Goal: Information Seeking & Learning: Learn about a topic

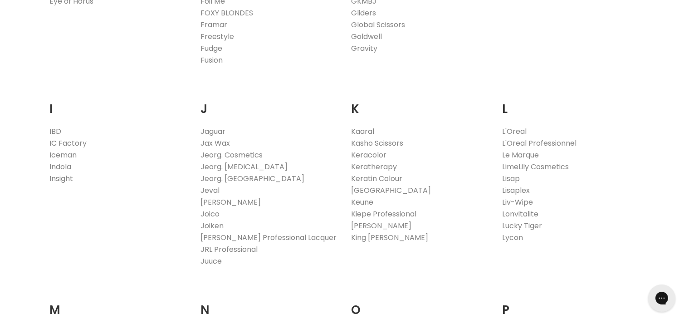
scroll to position [1018, 0]
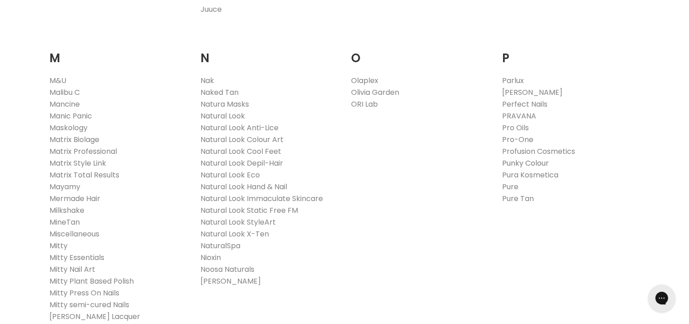
click at [511, 162] on link "Punky Colour" at bounding box center [525, 163] width 47 height 10
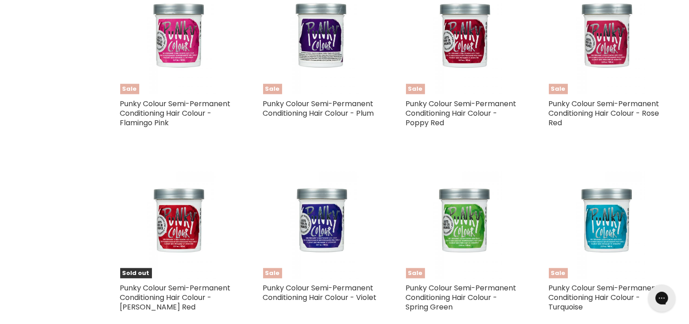
scroll to position [1126, 0]
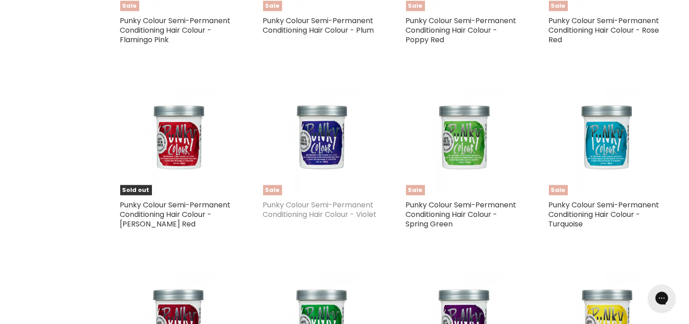
click at [279, 205] on link "Punky Colour Semi-Permanent Conditioning Hair Colour - Violet" at bounding box center [320, 210] width 114 height 20
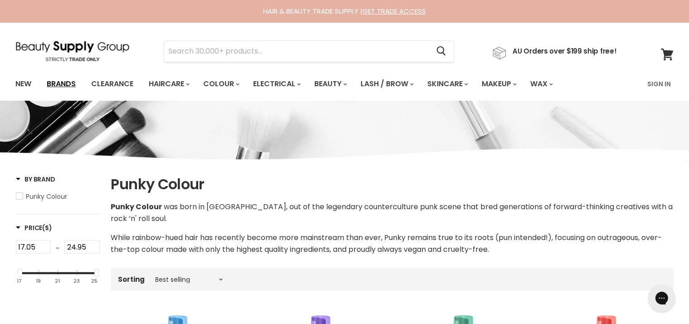
click at [53, 85] on link "Brands" at bounding box center [61, 83] width 43 height 19
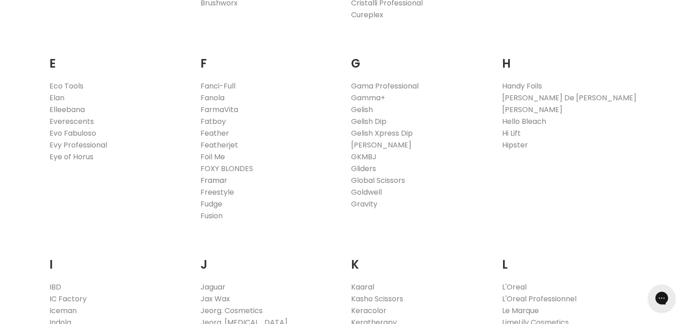
click at [215, 182] on link "Framar" at bounding box center [214, 180] width 27 height 10
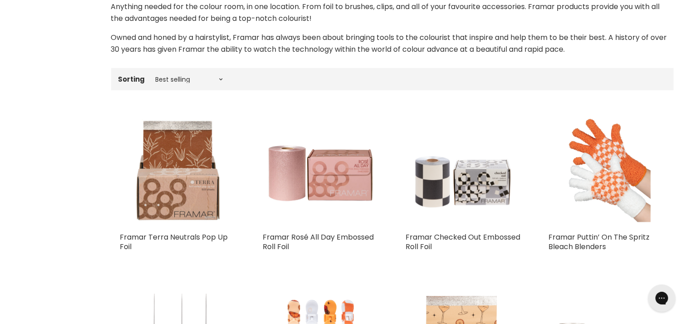
click at [180, 192] on img "Main content" at bounding box center [178, 170] width 116 height 116
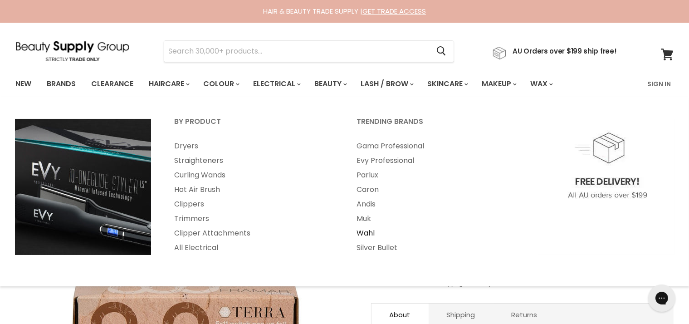
click at [375, 231] on link "Wahl" at bounding box center [436, 233] width 181 height 15
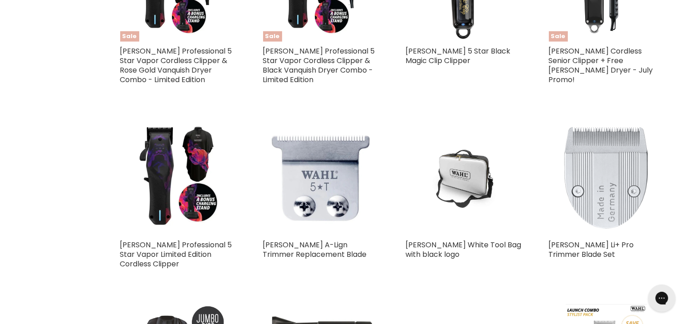
scroll to position [731, 0]
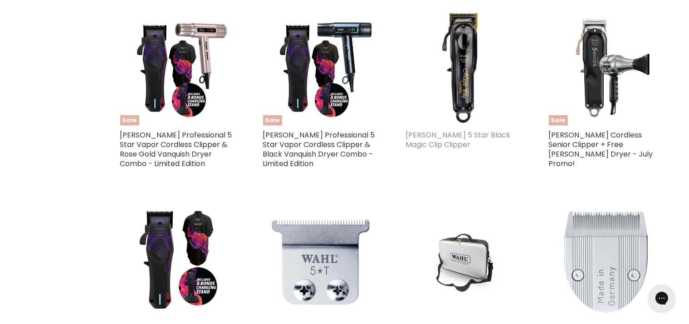
click at [456, 130] on link "[PERSON_NAME] 5 Star Black Magic Clip Clipper" at bounding box center [458, 140] width 105 height 20
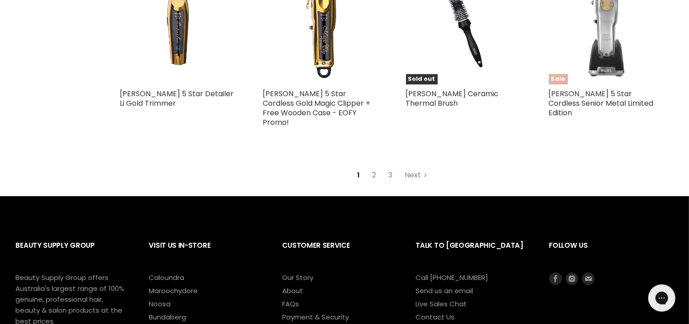
scroll to position [2554, 0]
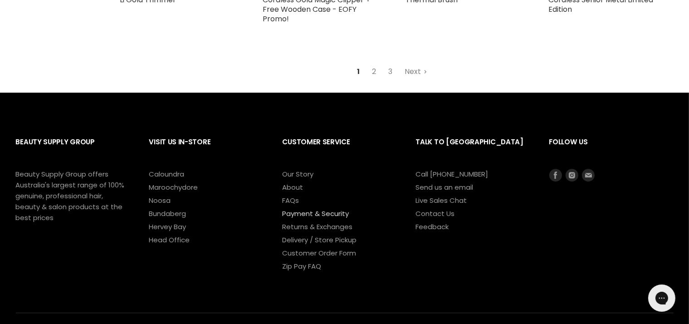
click at [290, 209] on link "Payment & Security" at bounding box center [316, 214] width 67 height 10
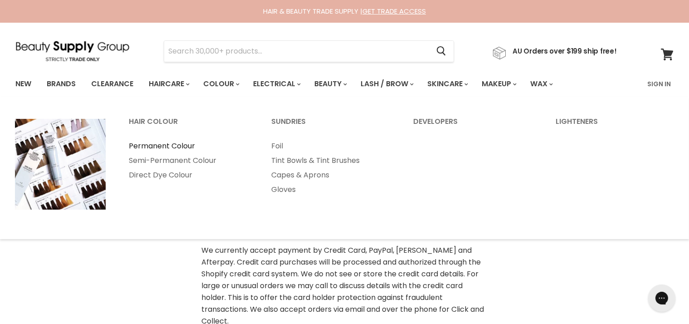
click at [168, 145] on link "Permanent Colour" at bounding box center [188, 146] width 141 height 15
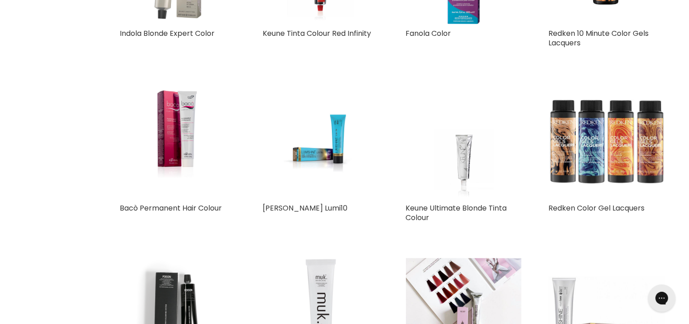
scroll to position [563, 0]
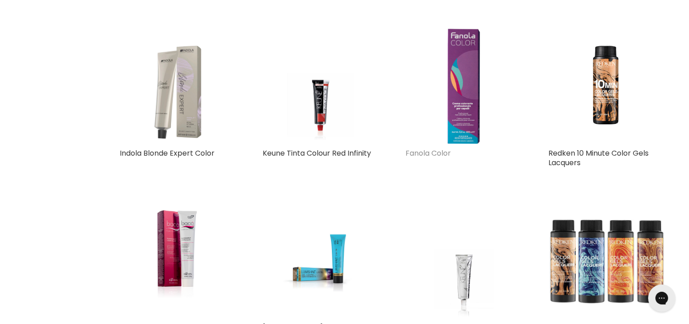
click at [422, 153] on link "Fanola Color" at bounding box center [428, 153] width 45 height 10
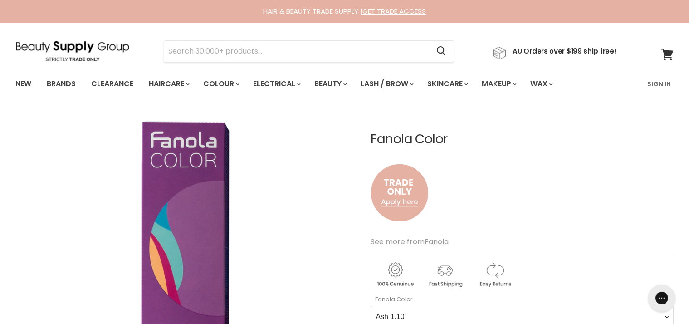
click at [507, 193] on div "Fanola Color No reviews" at bounding box center [522, 182] width 303 height 100
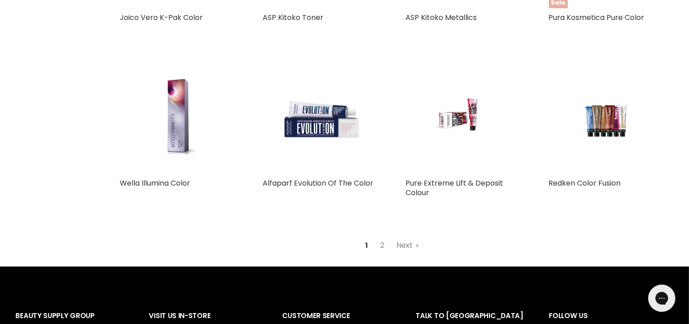
scroll to position [2091, 0]
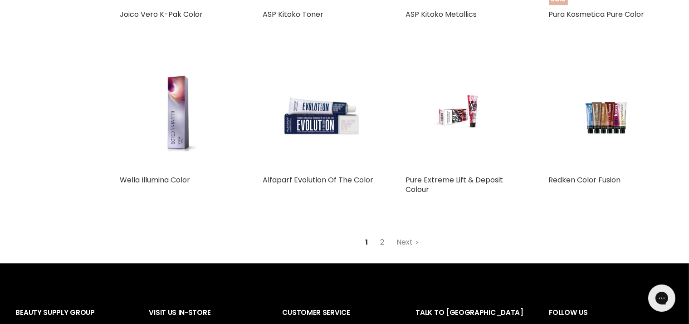
click at [383, 241] on link "2" at bounding box center [383, 242] width 14 height 16
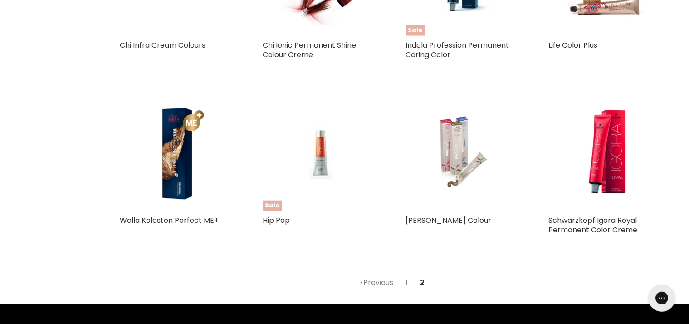
scroll to position [839, 0]
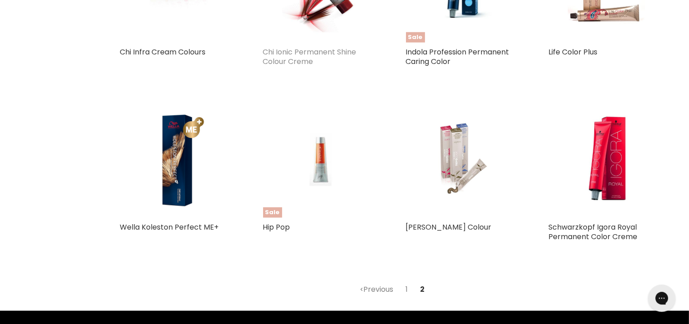
click at [271, 47] on link "Chi Ionic Permanent Shine Colour Creme" at bounding box center [309, 57] width 93 height 20
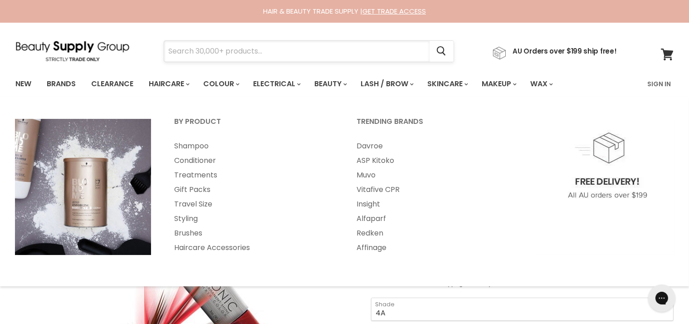
click at [212, 53] on input "Search" at bounding box center [296, 51] width 265 height 21
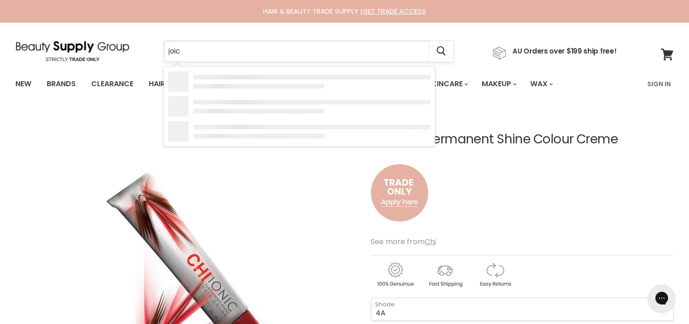
type input "joico"
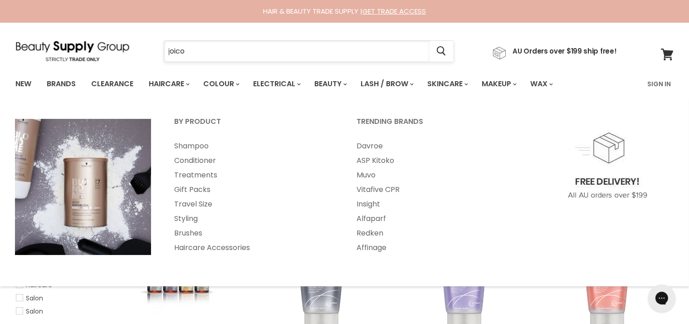
click at [213, 46] on input "joico" at bounding box center [296, 51] width 265 height 21
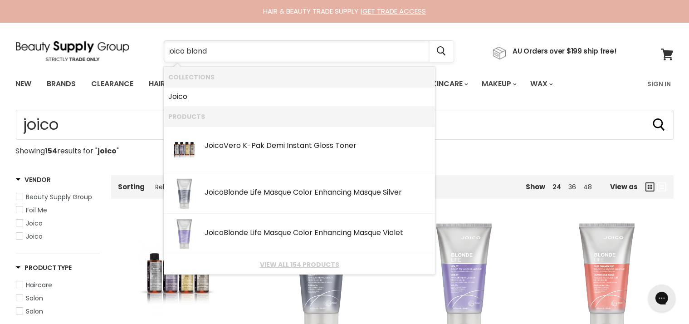
type input "joico blonde"
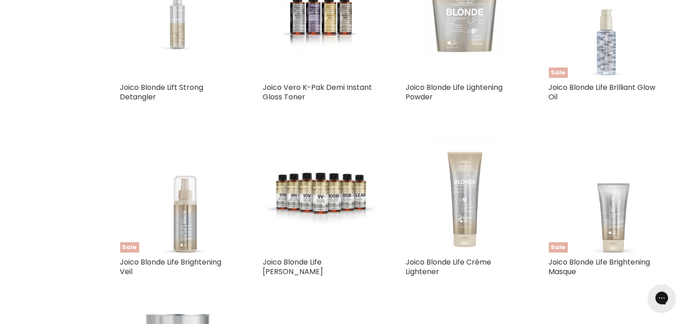
scroll to position [671, 0]
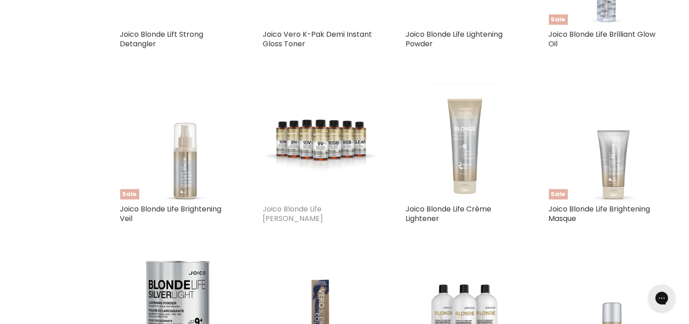
click at [285, 209] on link "Joico Blonde Life [PERSON_NAME]" at bounding box center [293, 214] width 60 height 20
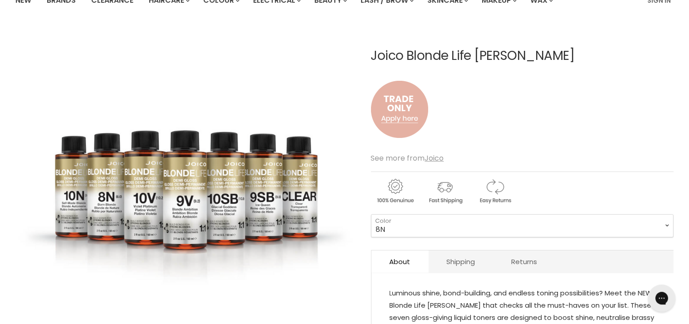
scroll to position [108, 0]
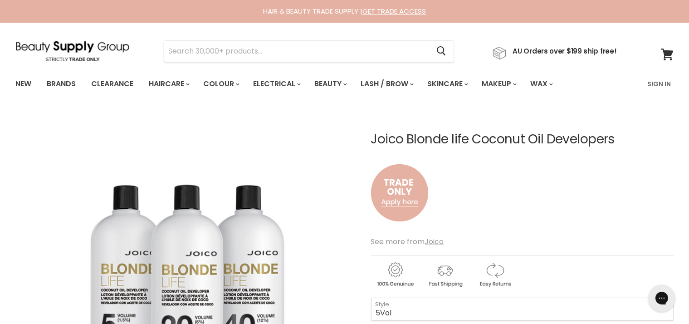
click at [10, 142] on section "Click or scroll to zoom Tap or pinch to zoom" at bounding box center [345, 327] width 681 height 435
click at [19, 87] on link "New" at bounding box center [23, 83] width 29 height 19
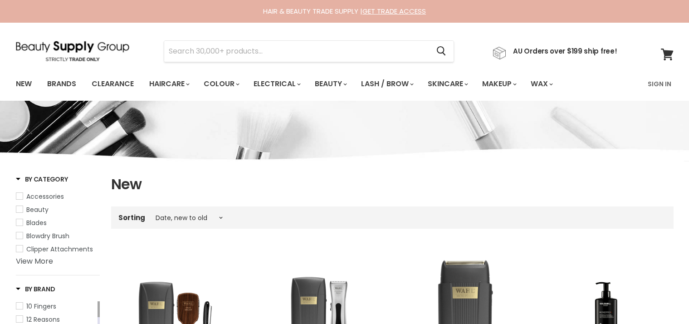
select select "created-descending"
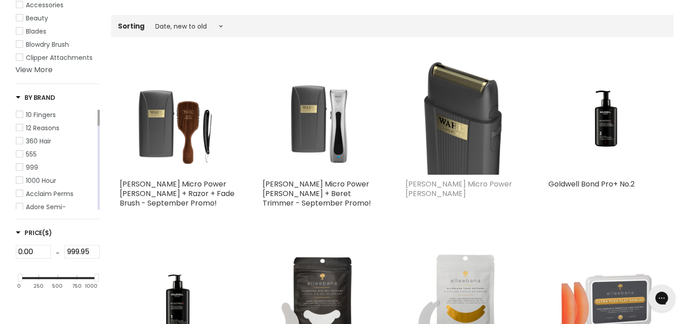
click at [444, 186] on link "Wahl Micro Power Shaver" at bounding box center [459, 189] width 107 height 20
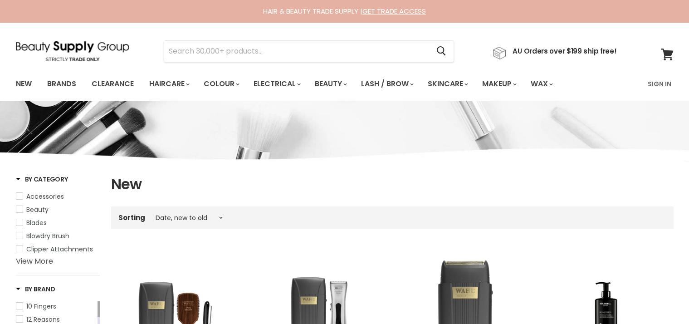
select select "created-descending"
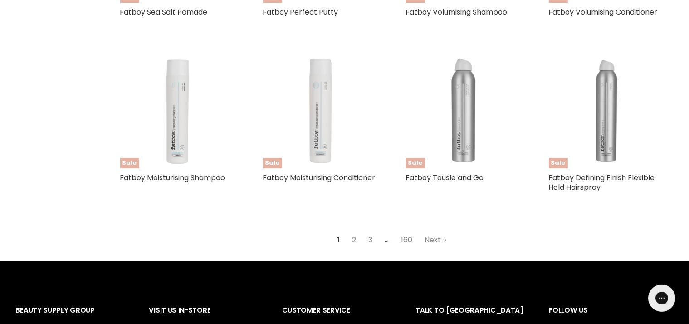
scroll to position [2388, 0]
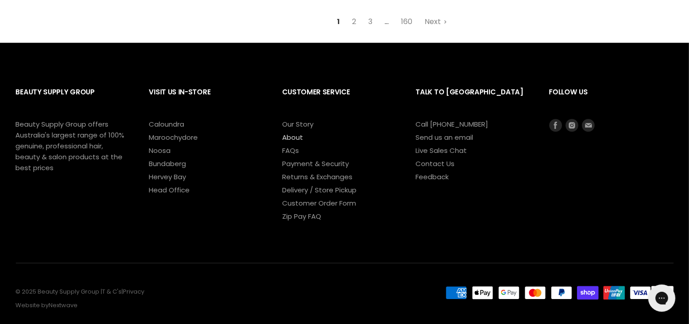
click at [294, 132] on link "About" at bounding box center [293, 137] width 21 height 10
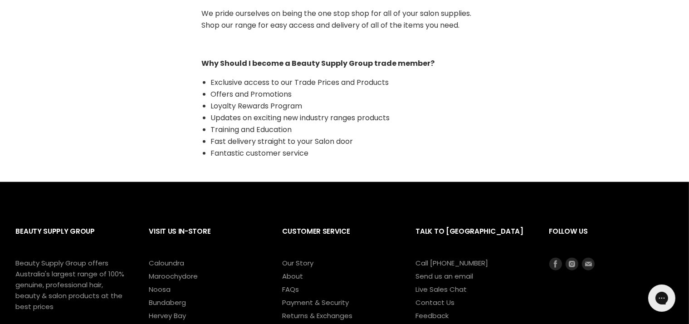
scroll to position [902, 0]
